Goal: Task Accomplishment & Management: Complete application form

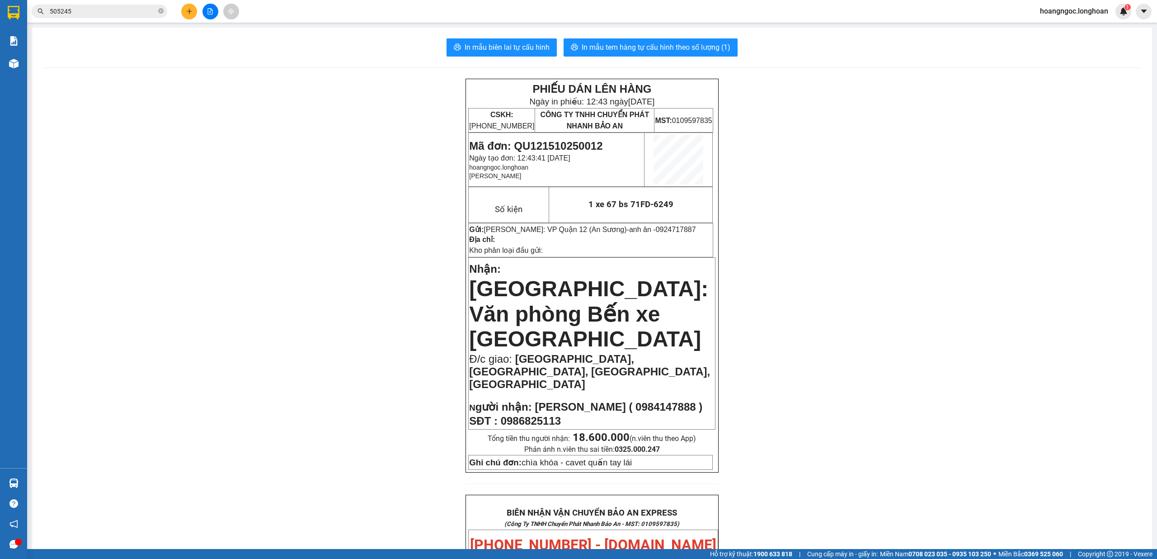
click at [192, 16] on div at bounding box center [210, 12] width 68 height 16
click at [192, 16] on button at bounding box center [189, 12] width 16 height 16
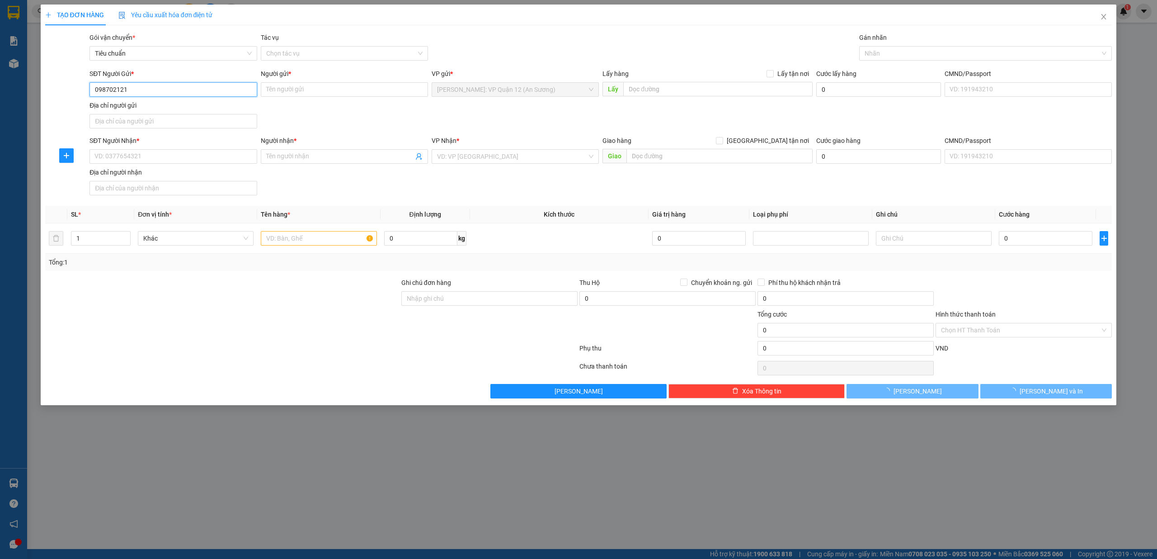
type input "0987021216"
drag, startPoint x: 179, startPoint y: 103, endPoint x: 183, endPoint y: 115, distance: 12.3
click at [178, 103] on div "0987021216 - [PERSON_NAME]" at bounding box center [173, 108] width 156 height 10
type input "[PERSON_NAME]"
type input "0987021216"
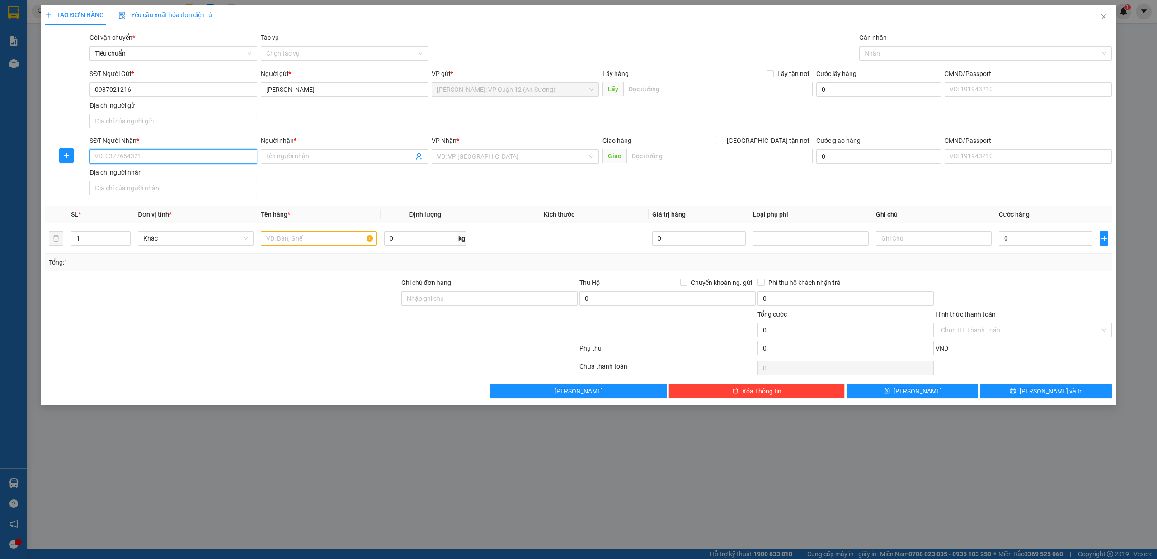
click at [163, 156] on input "SĐT Người Nhận *" at bounding box center [172, 156] width 167 height 14
click at [169, 174] on div "0934649092 - CHỊ YẾN" at bounding box center [173, 176] width 156 height 10
type input "0934649092"
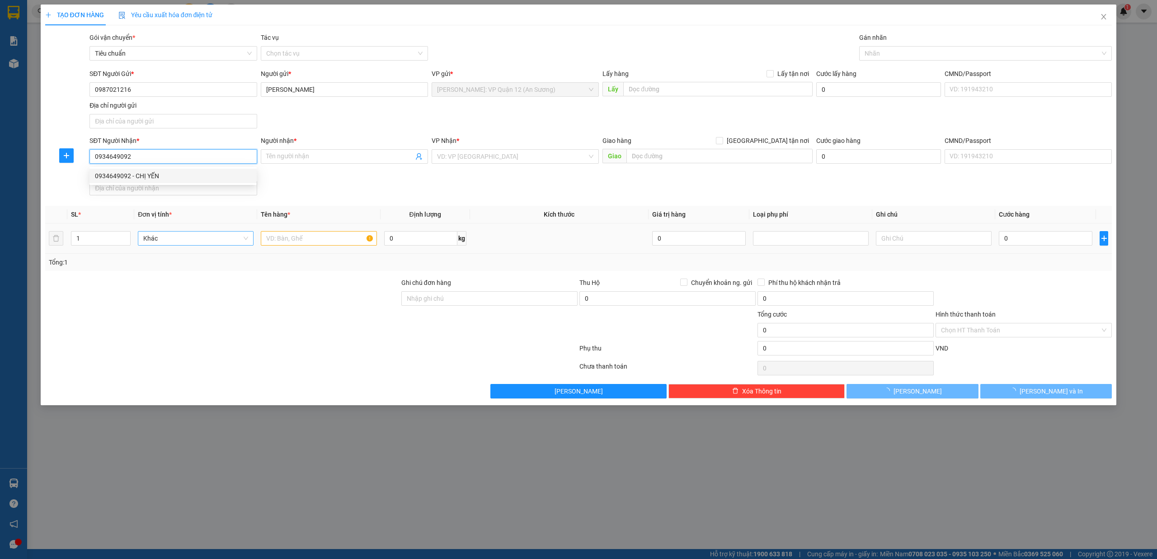
type input "CHỊ YẾN"
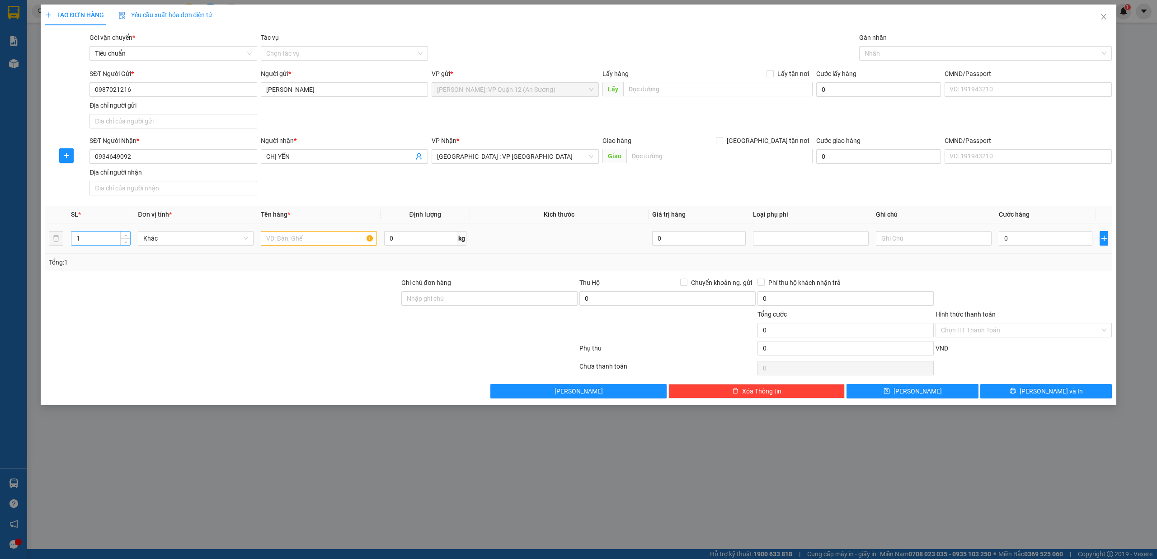
click at [94, 241] on input "1" at bounding box center [100, 238] width 59 height 14
click at [125, 239] on span "down" at bounding box center [125, 241] width 5 height 5
click at [127, 237] on span "up" at bounding box center [125, 235] width 5 height 5
type input "3"
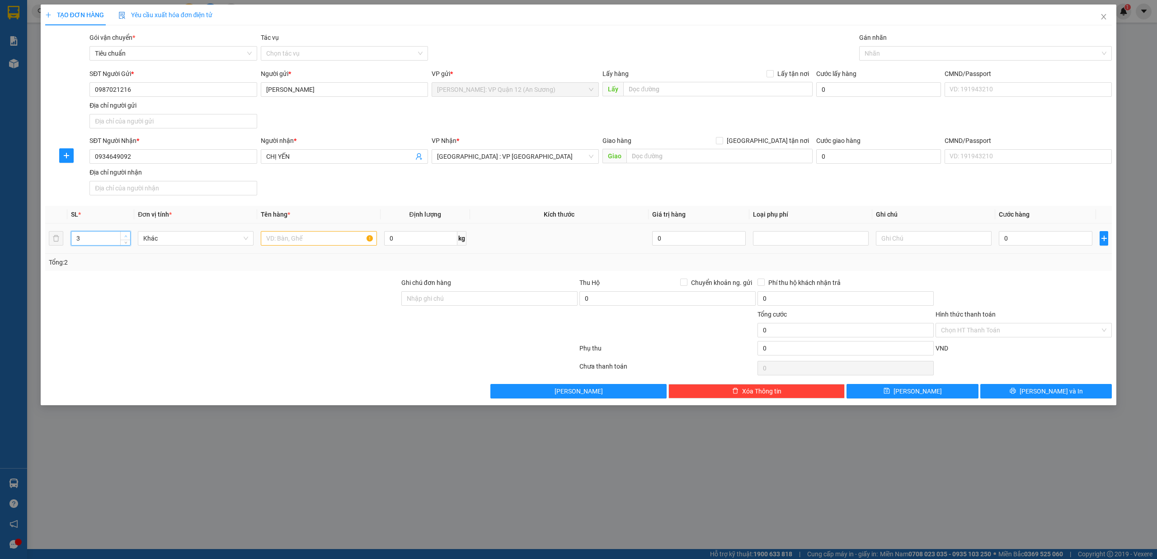
click at [127, 237] on span "up" at bounding box center [125, 235] width 5 height 5
click at [311, 238] on input "text" at bounding box center [319, 238] width 116 height 14
type input "3 kiện giấy ( bánh tráng )"
drag, startPoint x: 451, startPoint y: 296, endPoint x: 470, endPoint y: 308, distance: 22.5
click at [451, 296] on input "Ghi chú đơn hàng" at bounding box center [489, 298] width 176 height 14
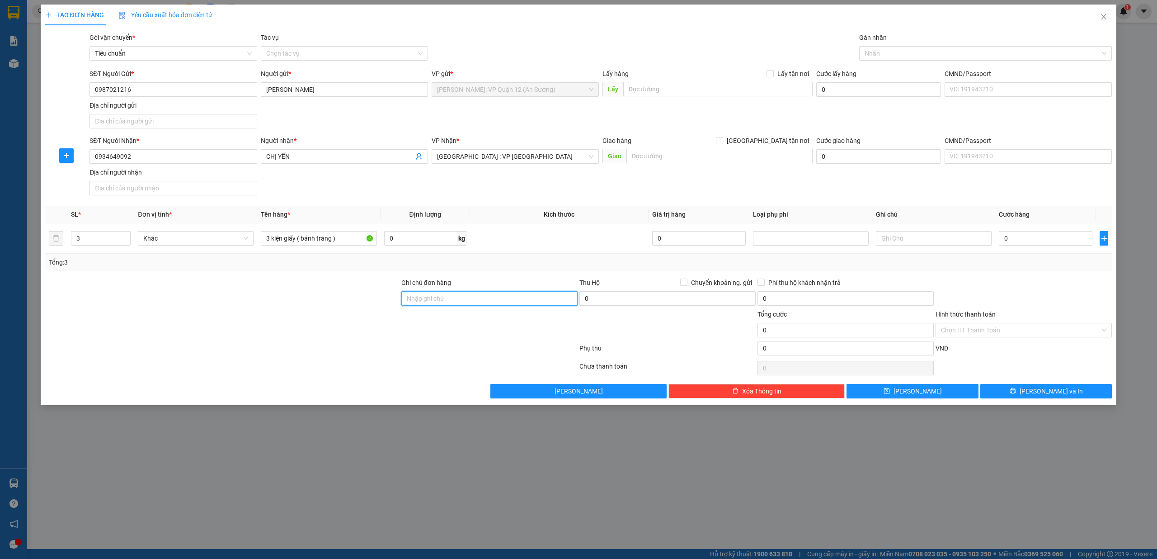
type input "nhận theo kiện - hư hỏng không chịu trách nhiệm"
click at [1050, 232] on input "0" at bounding box center [1046, 238] width 94 height 14
type input "5"
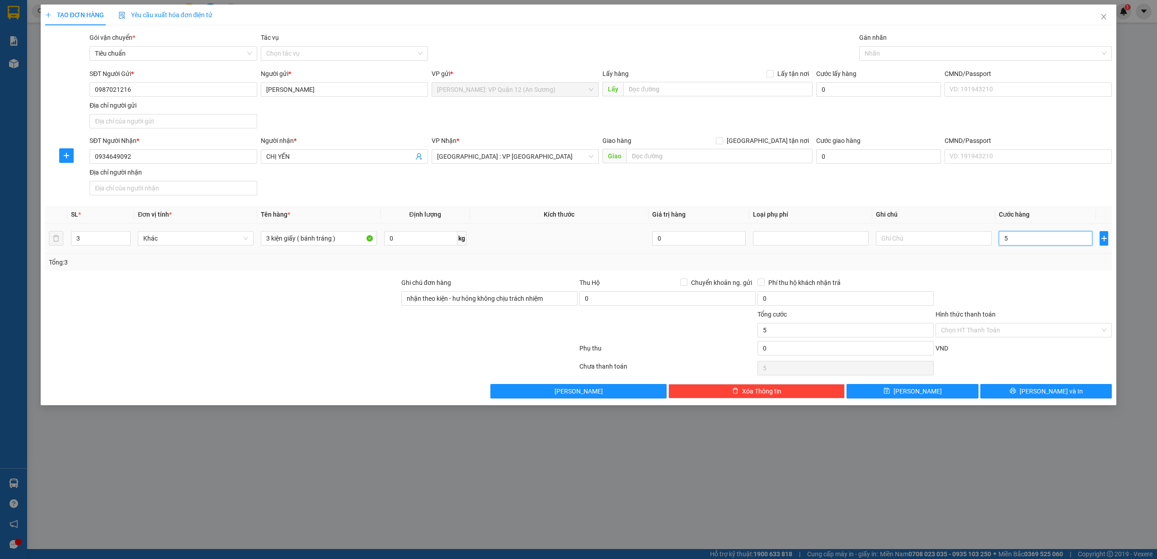
type input "55"
type input "550"
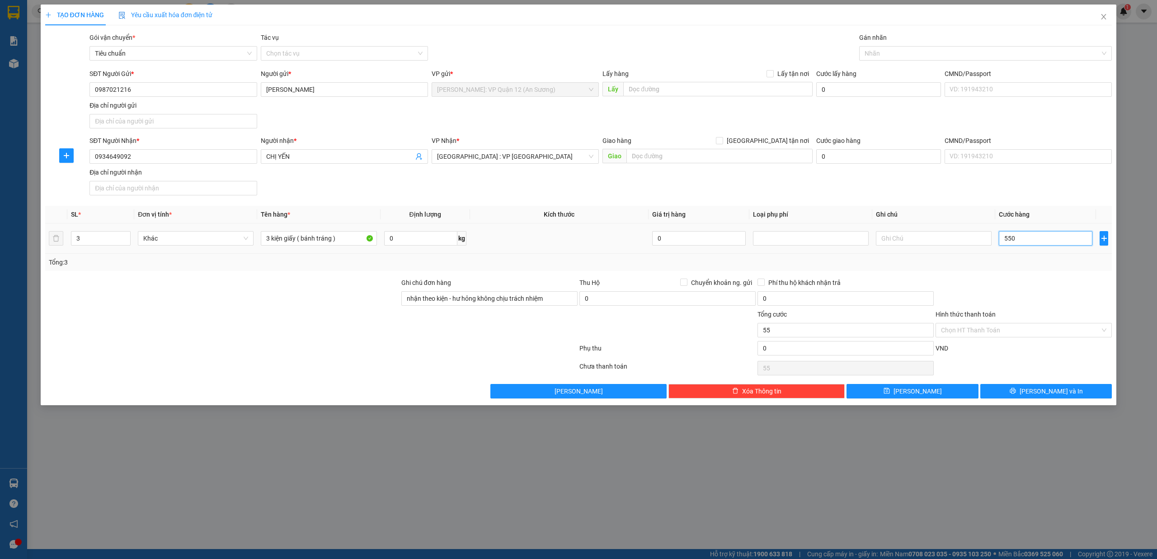
type input "550"
type input "5.500"
type input "55.000"
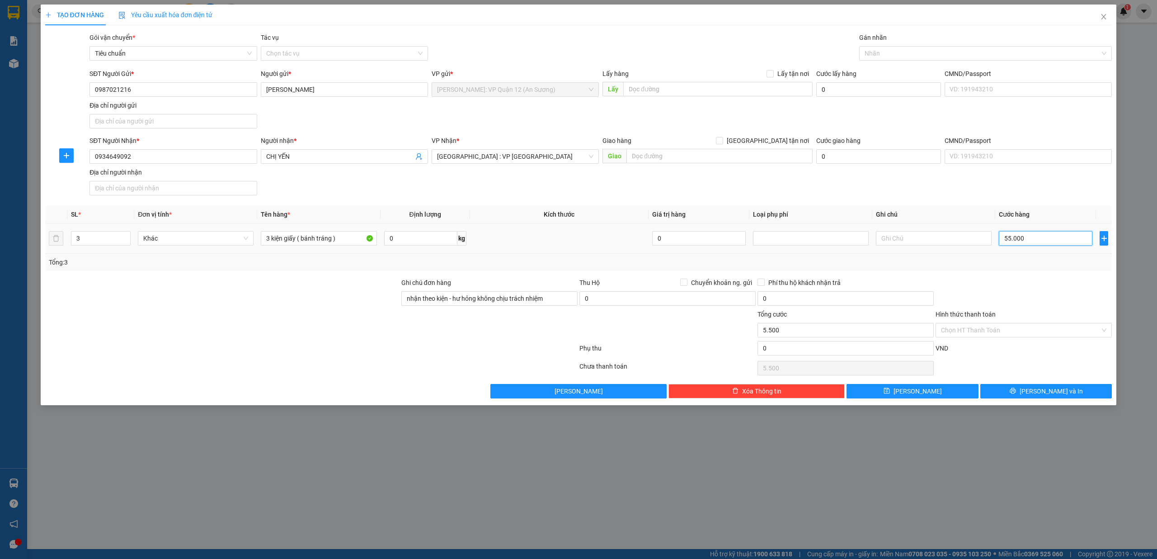
type input "55.000"
type input "550.000"
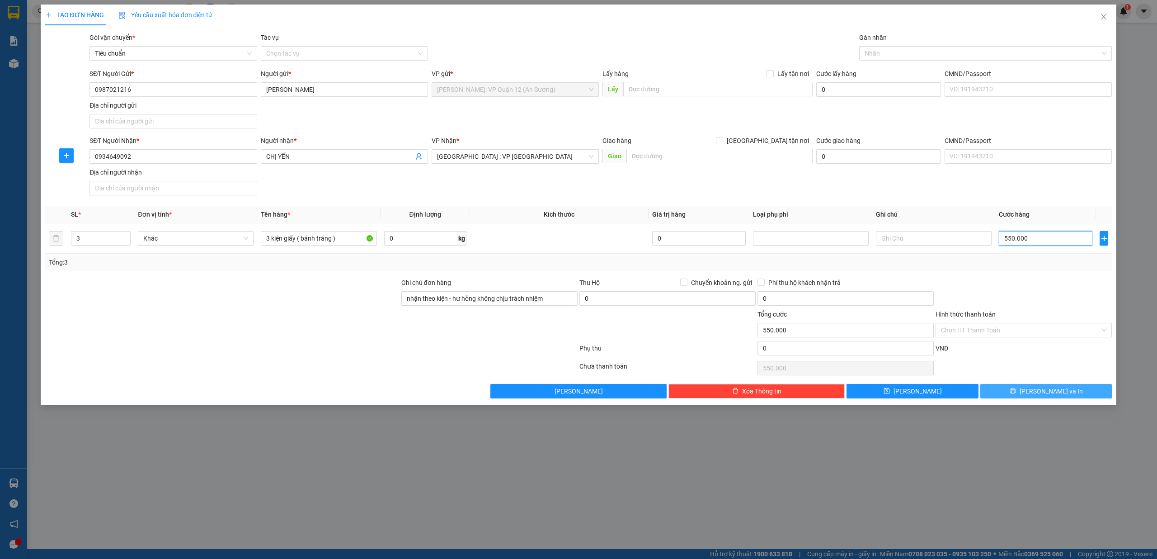
type input "550.000"
click at [1063, 390] on span "[PERSON_NAME] và In" at bounding box center [1050, 391] width 63 height 10
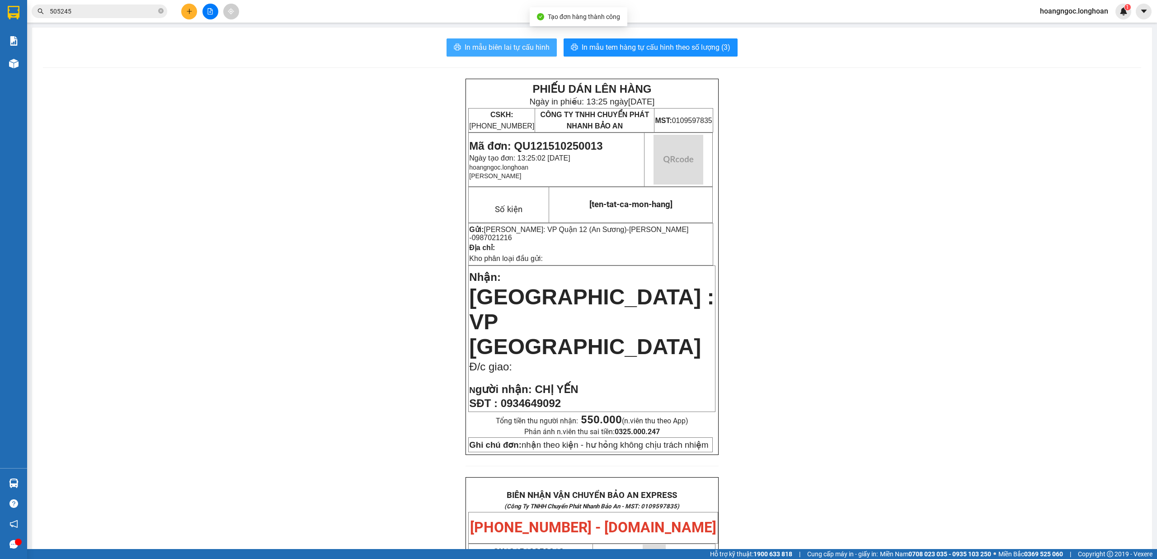
click at [508, 50] on span "In mẫu biên lai tự cấu hình" at bounding box center [507, 47] width 85 height 11
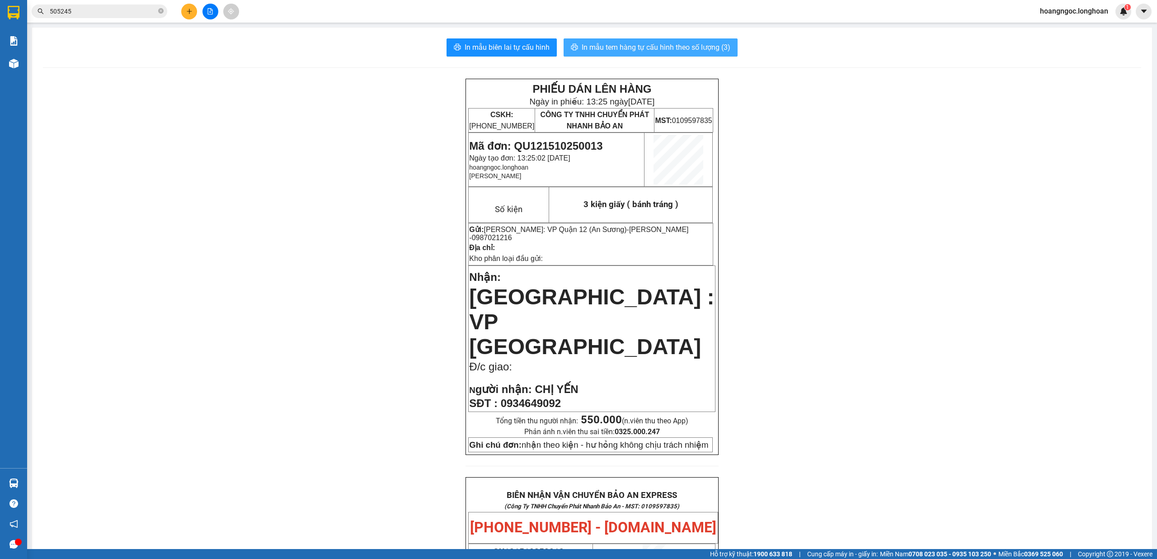
click at [693, 47] on span "In mẫu tem hàng tự cấu hình theo số lượng (3)" at bounding box center [656, 47] width 149 height 11
